Goal: Find contact information: Find contact information

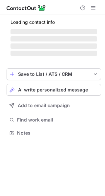
scroll to position [141, 105]
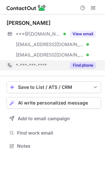
click at [84, 63] on button "Find phone" at bounding box center [83, 65] width 26 height 7
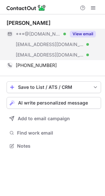
click at [78, 35] on button "View email" at bounding box center [83, 34] width 26 height 7
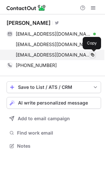
click at [91, 55] on span at bounding box center [92, 54] width 5 height 5
